Goal: Information Seeking & Learning: Learn about a topic

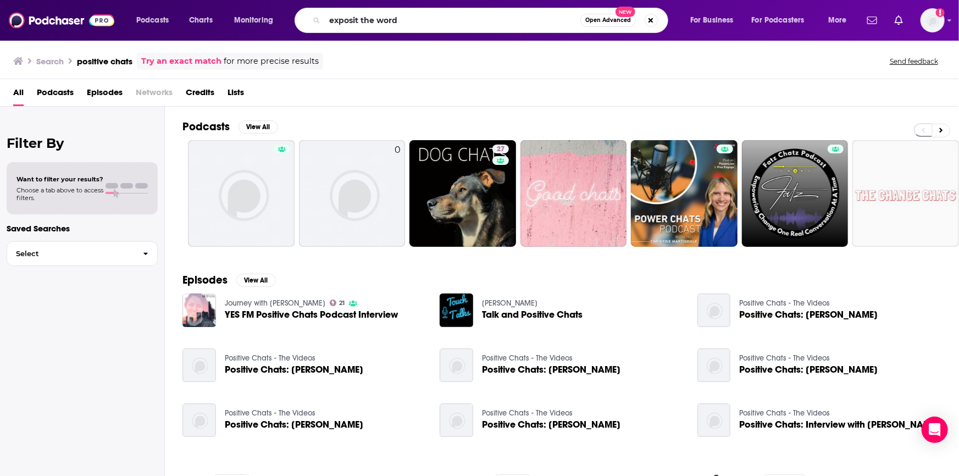
type input "exposit the word"
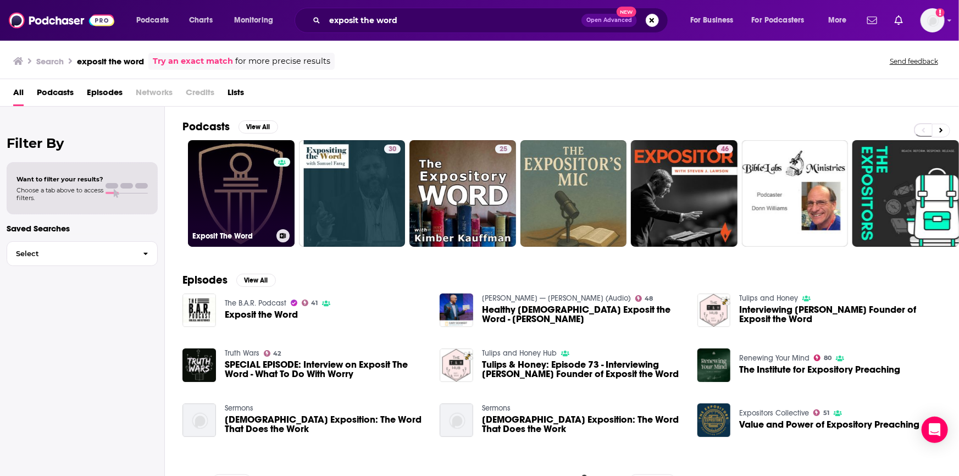
click at [259, 198] on link "0 Exposit The Word" at bounding box center [241, 193] width 107 height 107
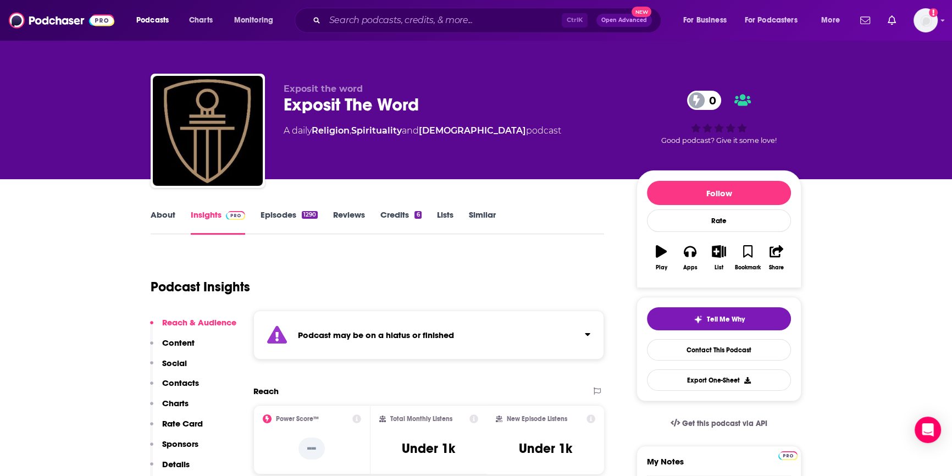
click at [271, 215] on link "Episodes 1290" at bounding box center [288, 221] width 57 height 25
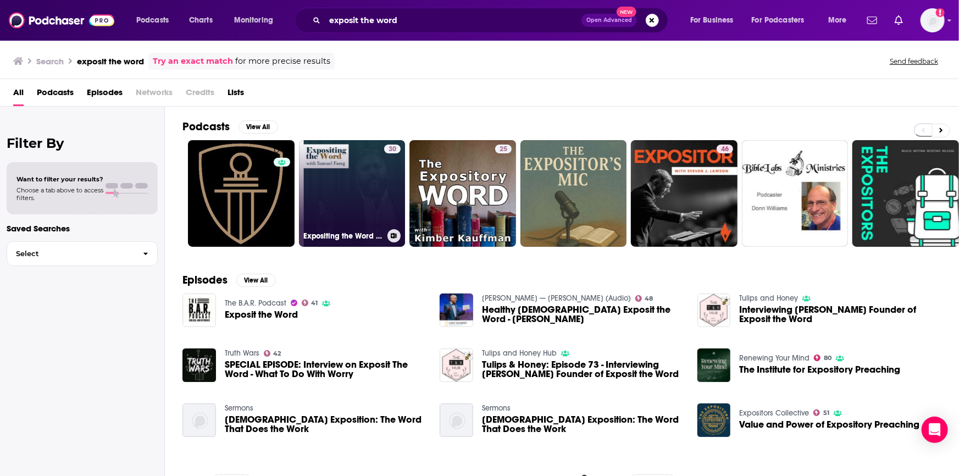
click at [354, 181] on link "30 Expositing the Word with [PERSON_NAME]" at bounding box center [352, 193] width 107 height 107
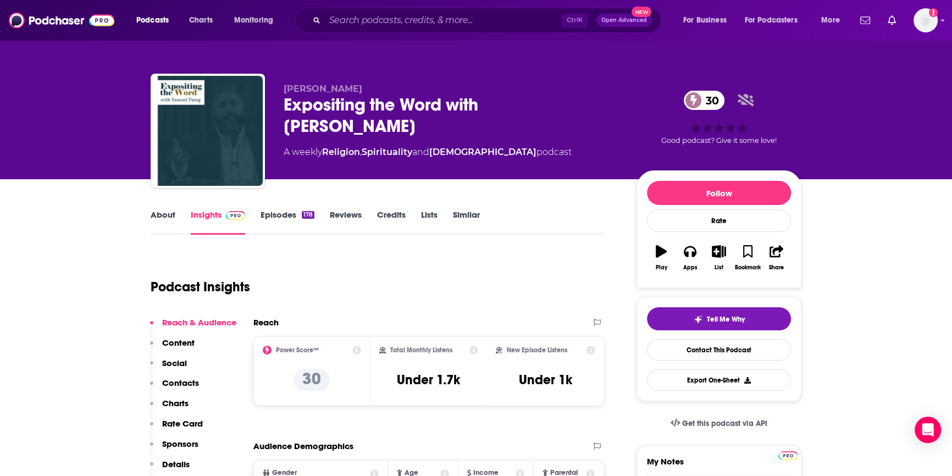
scroll to position [49, 0]
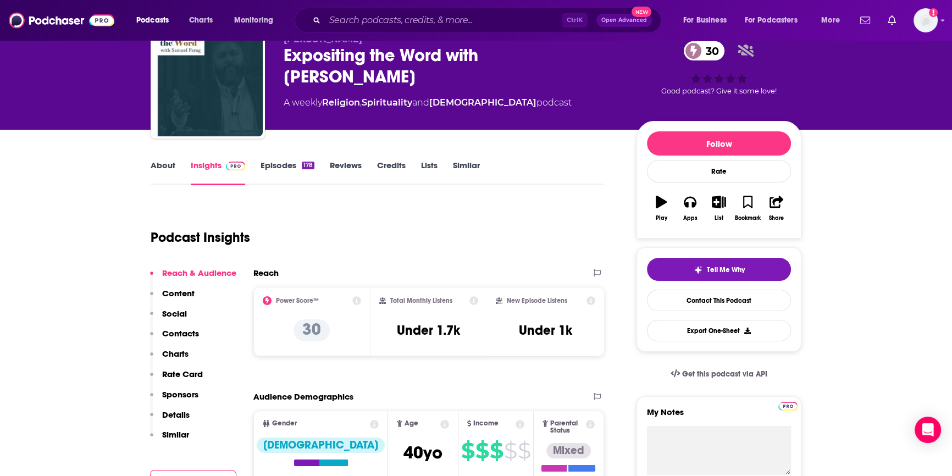
click at [279, 164] on link "Episodes 178" at bounding box center [287, 172] width 54 height 25
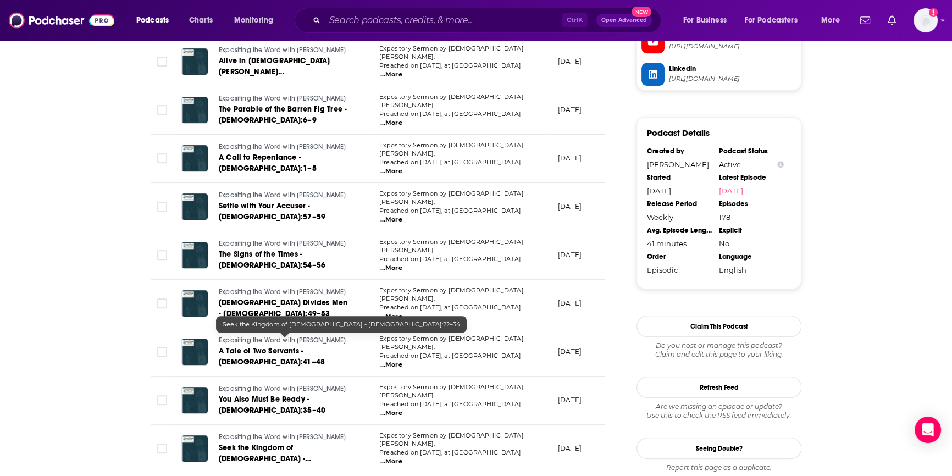
scroll to position [1049, 0]
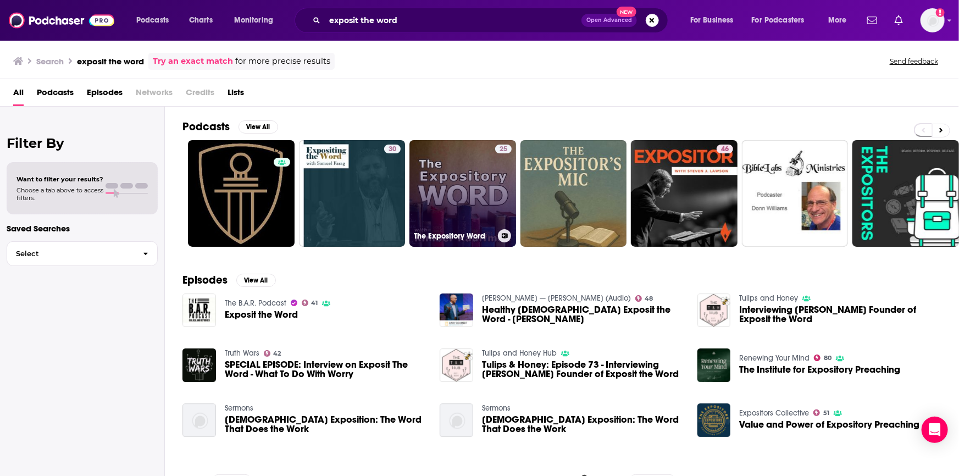
click at [428, 195] on link "25 The Expository Word" at bounding box center [462, 193] width 107 height 107
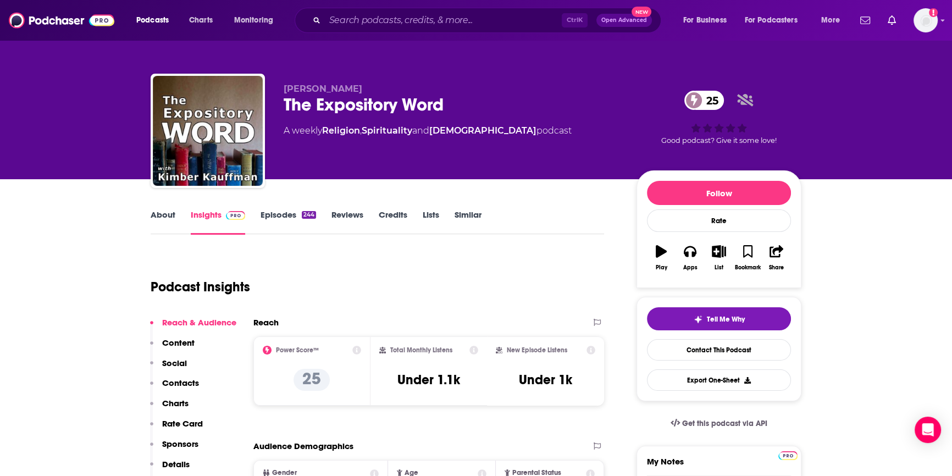
click at [286, 215] on link "Episodes 244" at bounding box center [287, 221] width 55 height 25
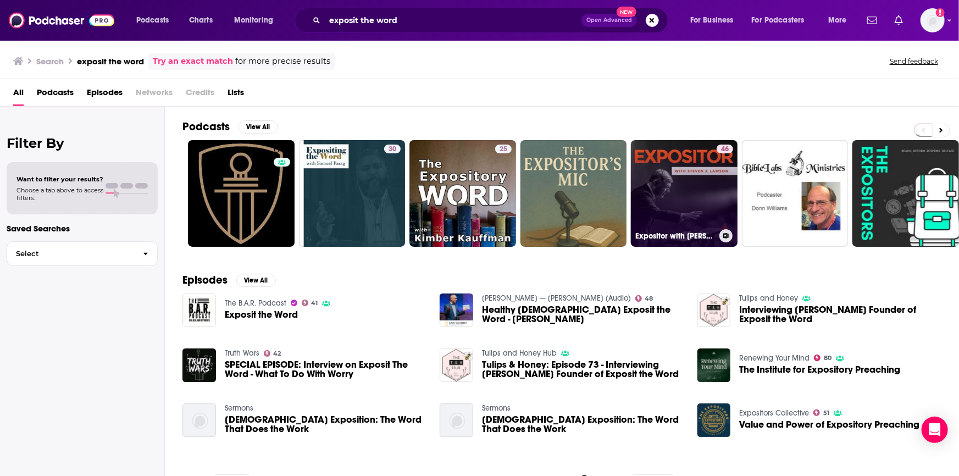
click at [652, 204] on link "46 Expositor with [PERSON_NAME] - OnePassion Ministries" at bounding box center [684, 193] width 107 height 107
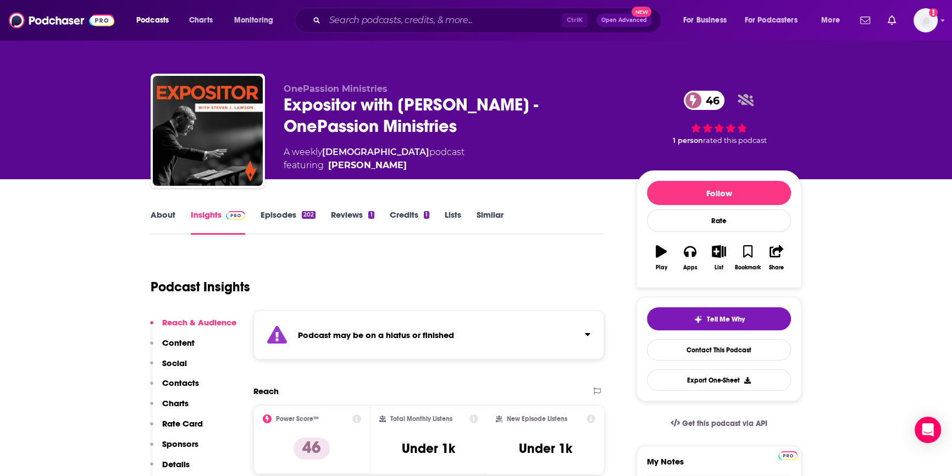
click at [285, 211] on link "Episodes 202" at bounding box center [287, 221] width 55 height 25
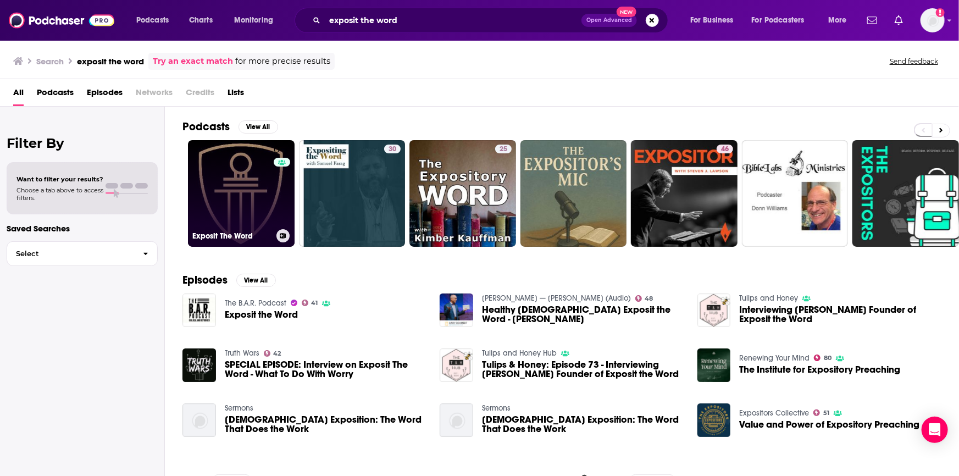
click at [234, 191] on link "0 Exposit The Word" at bounding box center [241, 193] width 107 height 107
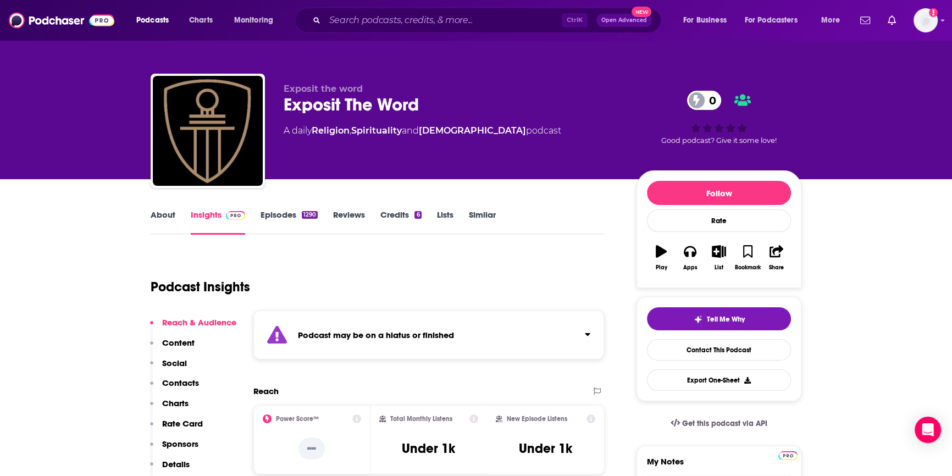
click at [476, 213] on link "Similar" at bounding box center [482, 221] width 27 height 25
